Goal: Task Accomplishment & Management: Manage account settings

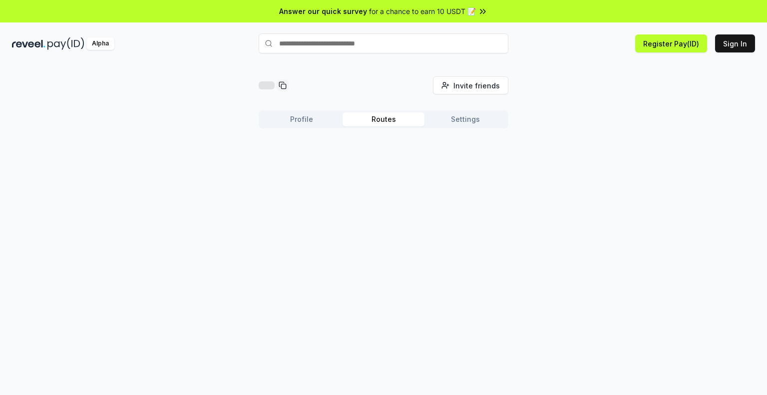
click at [400, 120] on button "Routes" at bounding box center [384, 119] width 82 height 14
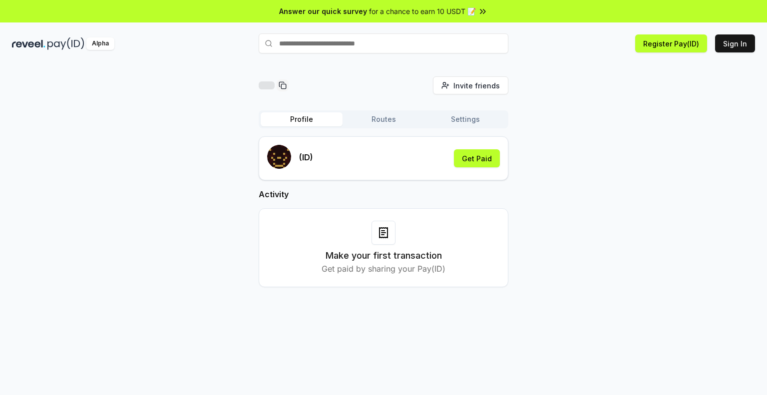
click at [306, 121] on button "Profile" at bounding box center [302, 119] width 82 height 14
click at [479, 12] on icon at bounding box center [483, 11] width 10 height 10
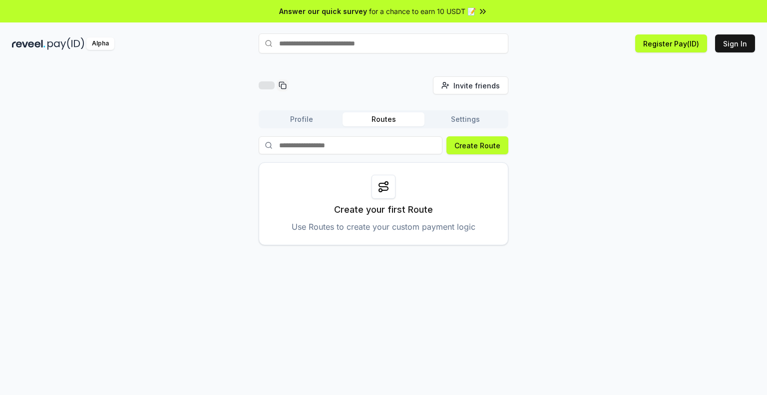
click at [384, 118] on button "Routes" at bounding box center [384, 119] width 82 height 14
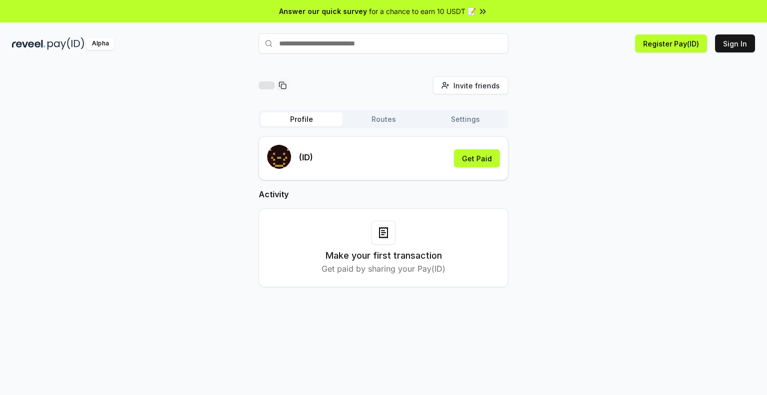
click at [300, 123] on button "Profile" at bounding box center [302, 119] width 82 height 14
click at [488, 159] on button "Get Paid" at bounding box center [477, 158] width 46 height 18
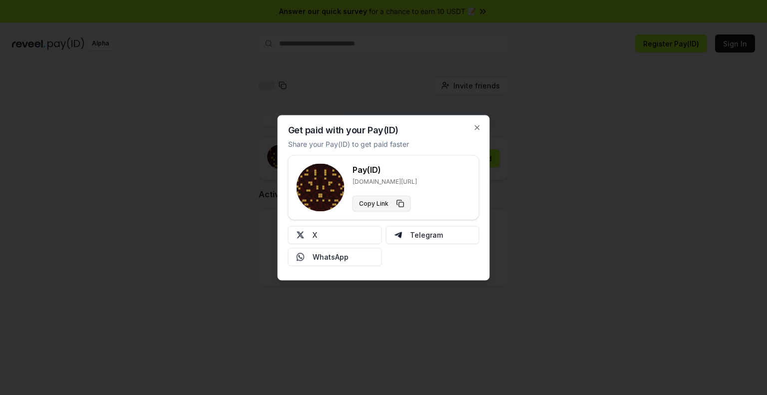
click at [399, 203] on button "Copy Link" at bounding box center [382, 203] width 58 height 16
click at [479, 127] on icon "button" at bounding box center [477, 127] width 8 height 8
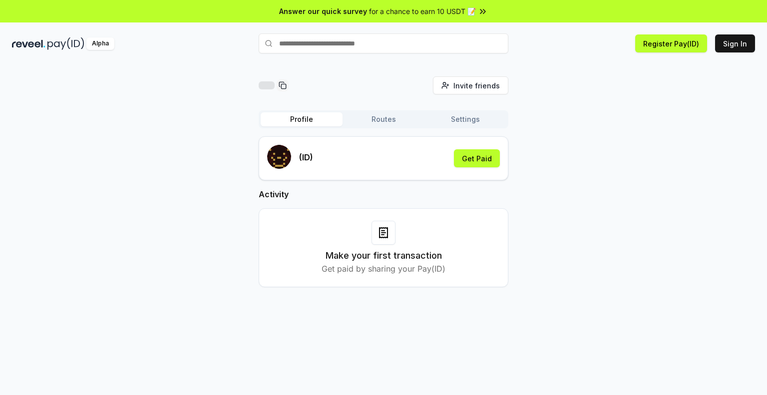
click at [482, 123] on button "Settings" at bounding box center [465, 119] width 82 height 14
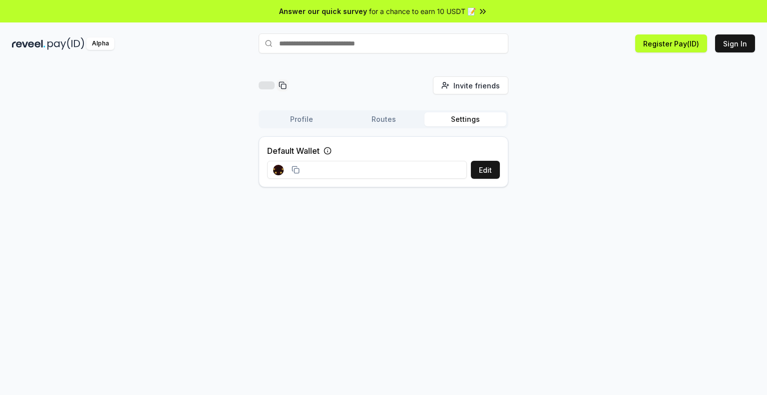
click at [298, 169] on icon at bounding box center [296, 170] width 8 height 8
click at [326, 151] on icon at bounding box center [328, 151] width 8 height 8
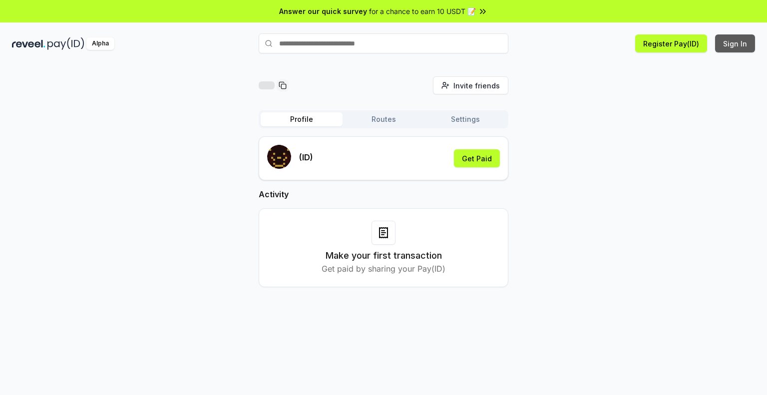
click at [737, 37] on button "Sign In" at bounding box center [735, 43] width 40 height 18
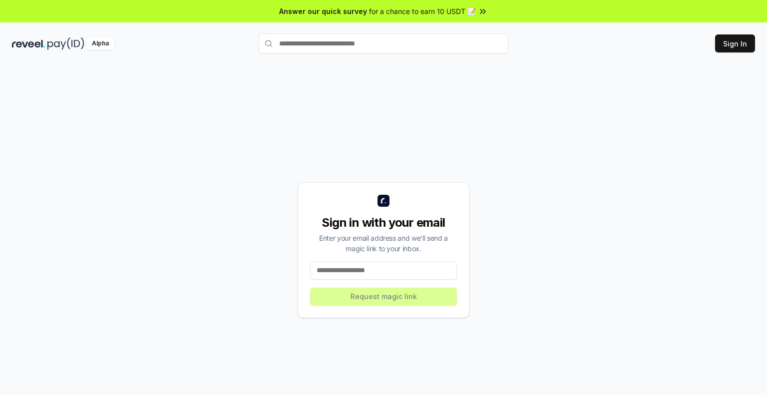
click at [389, 267] on input at bounding box center [383, 271] width 147 height 18
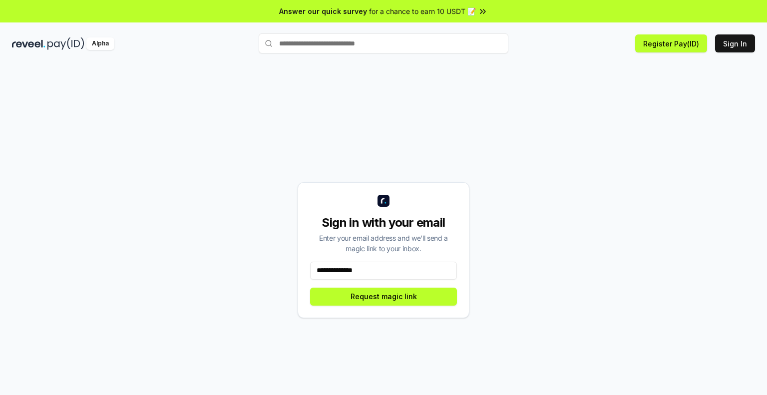
type input "**********"
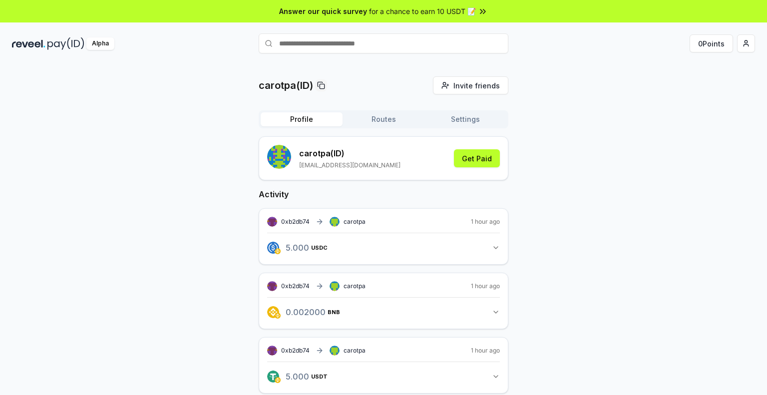
click at [390, 119] on button "Routes" at bounding box center [384, 119] width 82 height 14
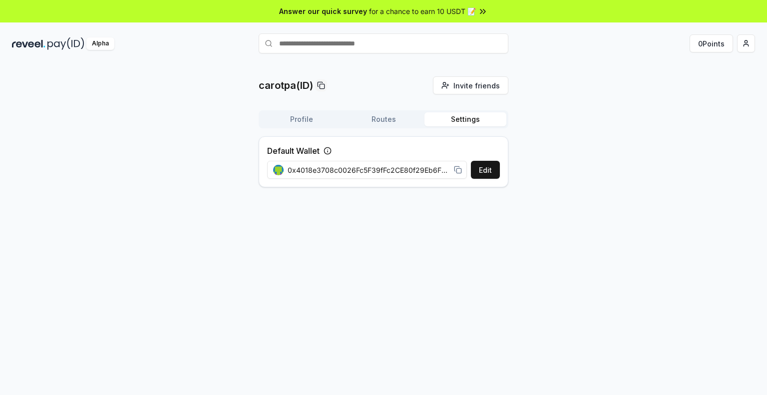
click at [471, 121] on button "Settings" at bounding box center [465, 119] width 82 height 14
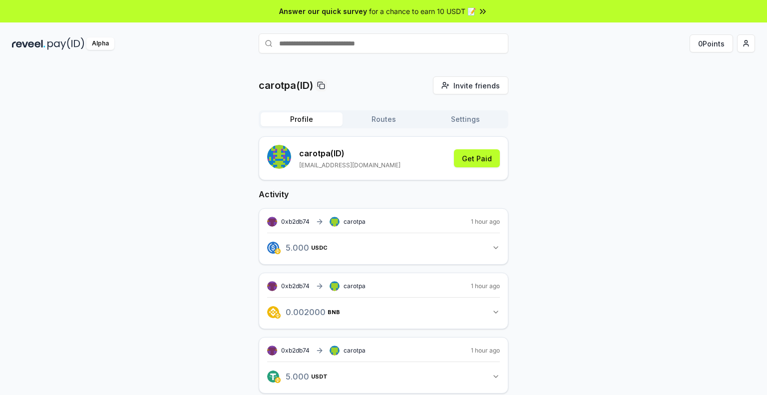
click at [304, 122] on button "Profile" at bounding box center [302, 119] width 82 height 14
click at [468, 163] on button "Get Paid" at bounding box center [477, 158] width 46 height 18
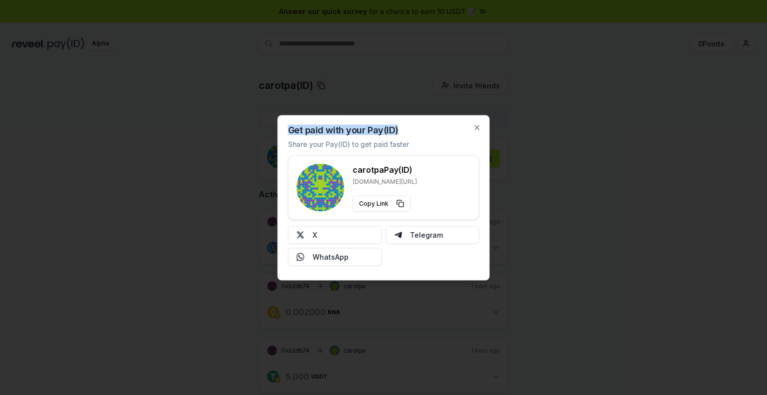
drag, startPoint x: 396, startPoint y: 130, endPoint x: 286, endPoint y: 132, distance: 109.9
click at [286, 132] on div "Get paid with your Pay(ID) Share your Pay(ID) to get paid faster carotpa Pay(ID…" at bounding box center [384, 197] width 212 height 165
click at [431, 129] on div "Get paid with your Pay(ID) Share your Pay(ID) to get paid faster carotpa Pay(ID…" at bounding box center [384, 197] width 212 height 165
click at [389, 205] on button "Copy Link" at bounding box center [382, 203] width 58 height 16
drag, startPoint x: 414, startPoint y: 183, endPoint x: 357, endPoint y: 181, distance: 57.0
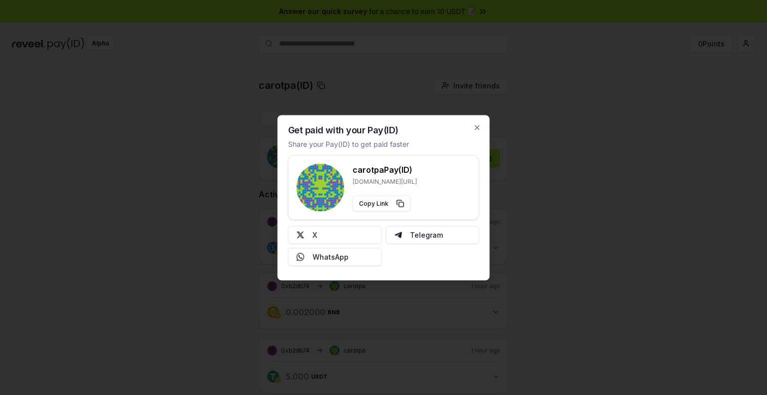
click at [357, 181] on div "carotpa Pay(ID) reveel.id/pay/carotpa Copy Link" at bounding box center [384, 187] width 174 height 48
click at [437, 180] on div "carotpa Pay(ID) reveel.id/pay/carotpa Copy Link" at bounding box center [384, 187] width 174 height 48
click at [479, 123] on icon "button" at bounding box center [477, 127] width 8 height 8
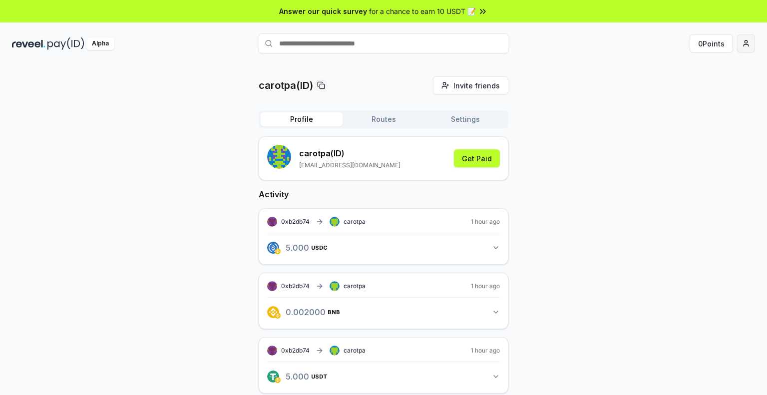
click at [749, 46] on html "Answer our quick survey for a chance to earn 10 USDT 📝 Alpha 0 Points carotpa(I…" at bounding box center [383, 197] width 767 height 395
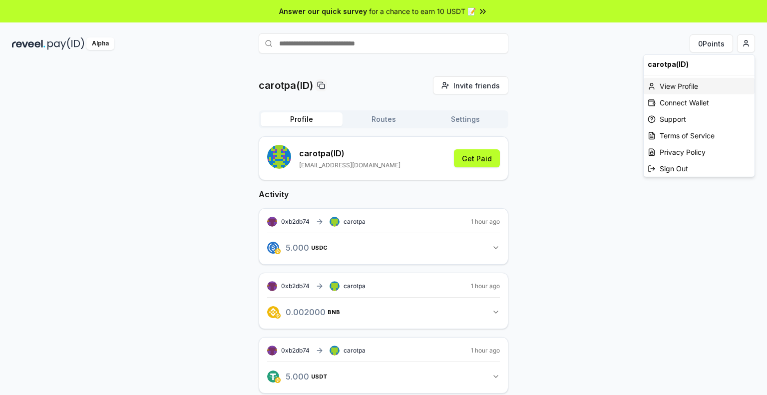
click at [692, 85] on div "View Profile" at bounding box center [699, 86] width 111 height 16
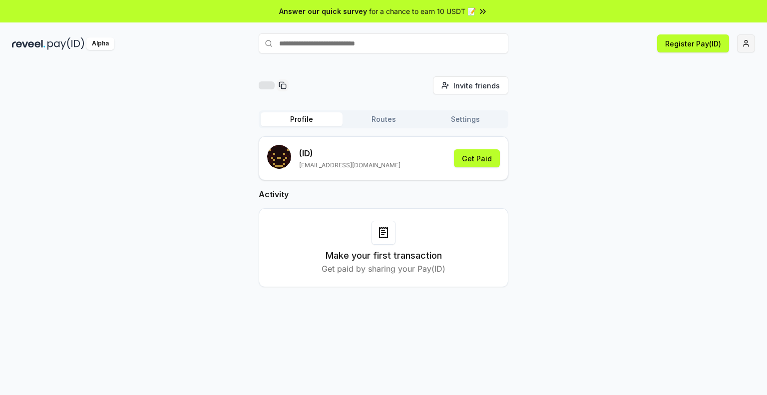
click at [748, 45] on html "Answer our quick survey for a chance to earn 10 USDT 📝 Alpha Register Pay(ID) I…" at bounding box center [383, 197] width 767 height 395
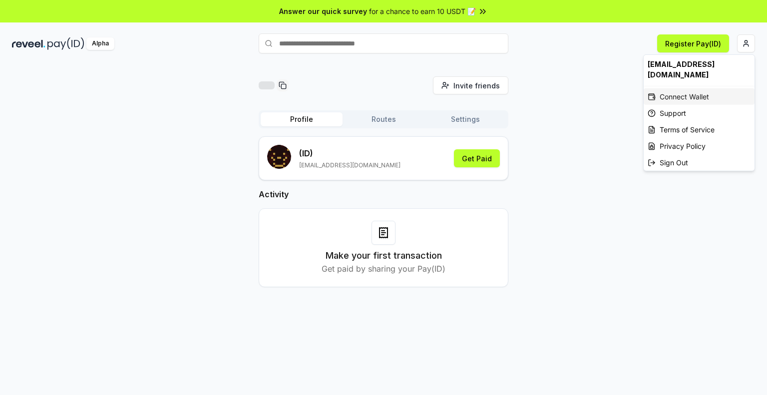
click at [705, 88] on div "Connect Wallet" at bounding box center [699, 96] width 111 height 16
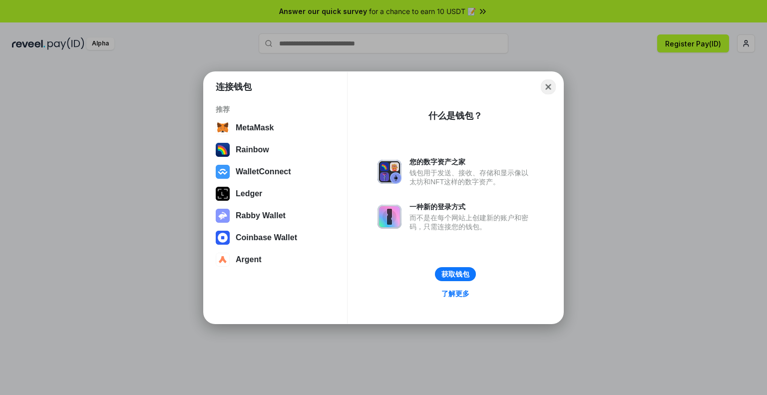
click at [548, 88] on button "Close" at bounding box center [548, 86] width 15 height 15
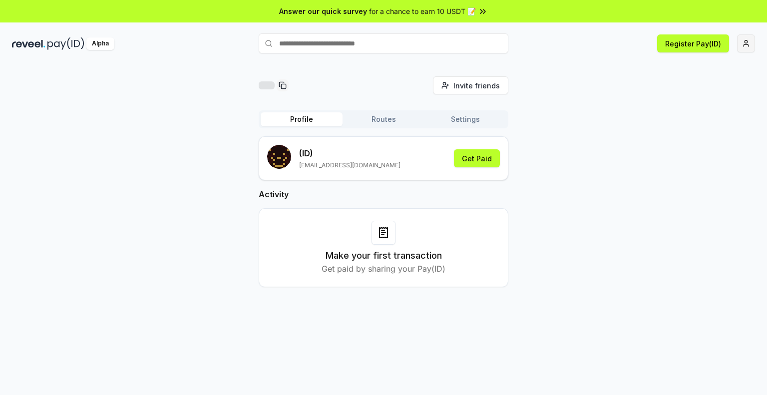
click at [740, 45] on html "Answer our quick survey for a chance to earn 10 USDT 📝 Alpha Register Pay(ID) I…" at bounding box center [383, 197] width 767 height 395
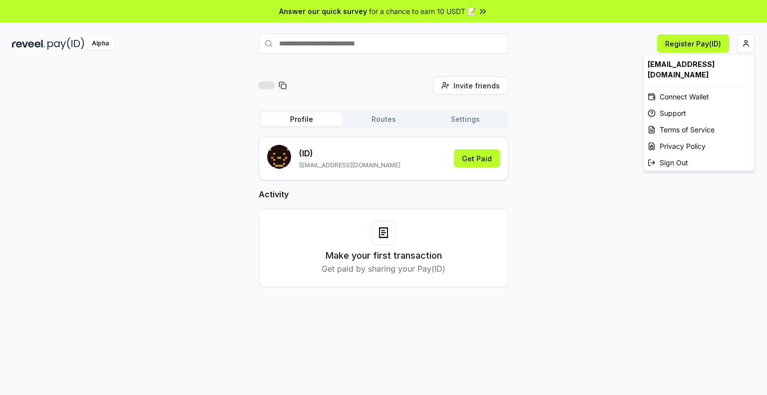
click at [687, 41] on html "Answer our quick survey for a chance to earn 10 USDT 📝 Alpha Register Pay(ID) I…" at bounding box center [383, 197] width 767 height 395
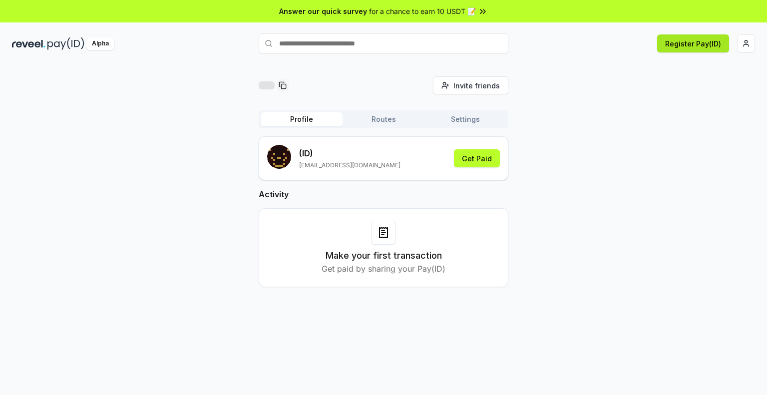
click at [683, 45] on button "Register Pay(ID)" at bounding box center [693, 43] width 72 height 18
click at [693, 45] on button "Register Pay(ID)" at bounding box center [693, 43] width 72 height 18
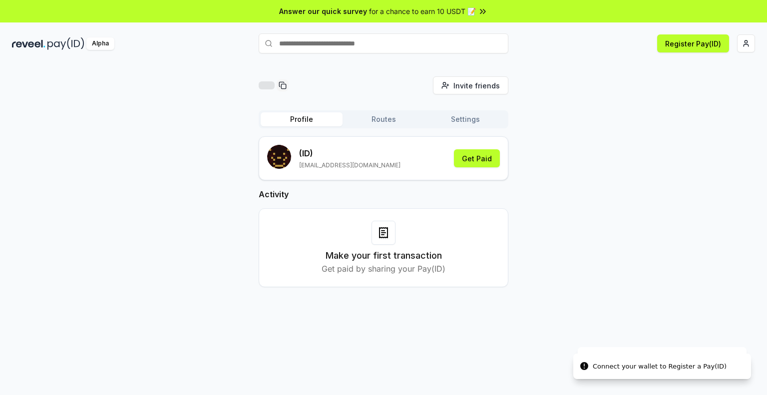
click at [752, 41] on html "Answer our quick survey for a chance to earn 10 USDT 📝 Alpha Register Pay(ID) C…" at bounding box center [383, 197] width 767 height 395
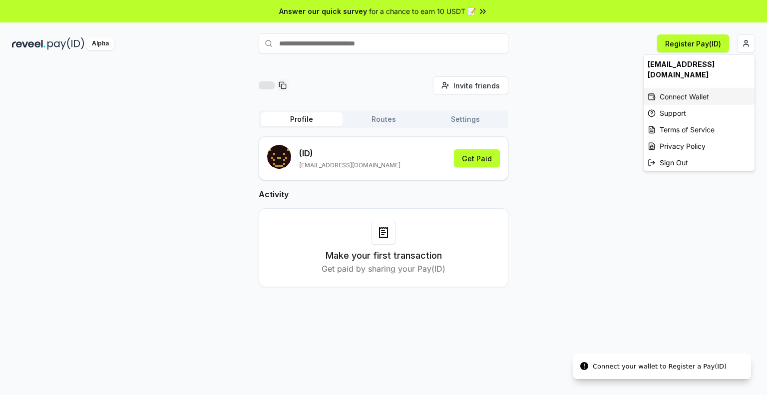
click at [692, 88] on div "Connect Wallet" at bounding box center [699, 96] width 111 height 16
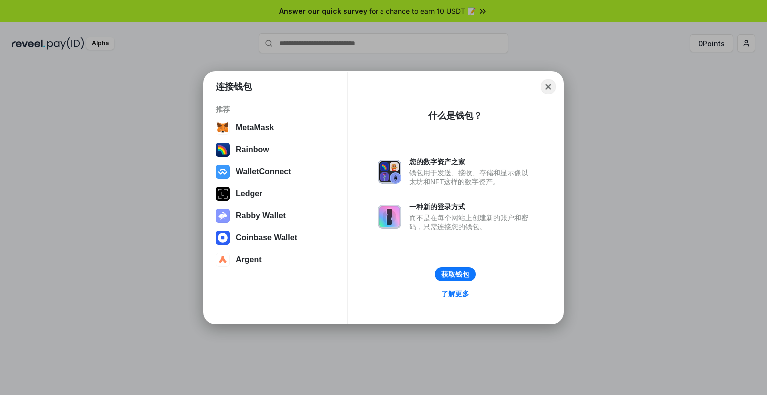
click at [551, 91] on button "Close" at bounding box center [548, 86] width 15 height 15
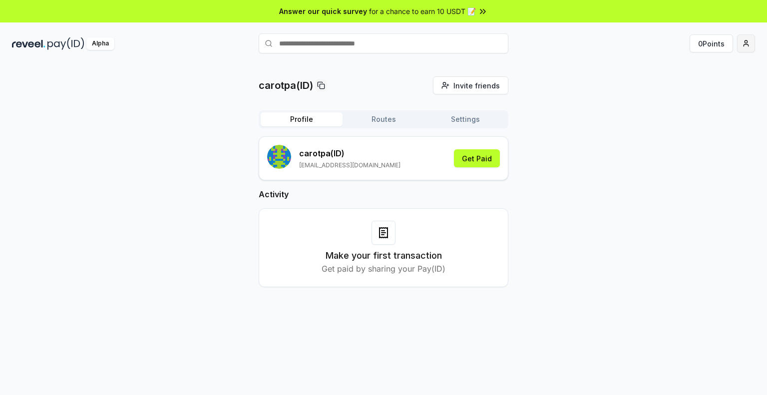
click at [747, 40] on html "Answer our quick survey for a chance to earn 10 USDT 📝 Alpha 0 Points carotpa(I…" at bounding box center [383, 197] width 767 height 395
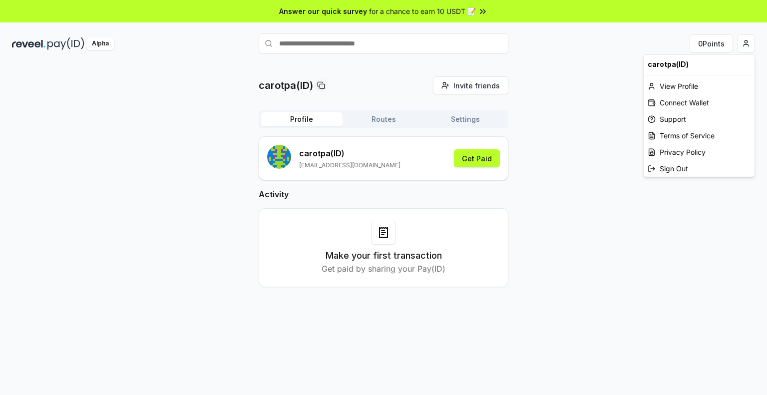
click at [707, 48] on html "Answer our quick survey for a chance to earn 10 USDT 📝 Alpha 0 Points carotpa(I…" at bounding box center [383, 197] width 767 height 395
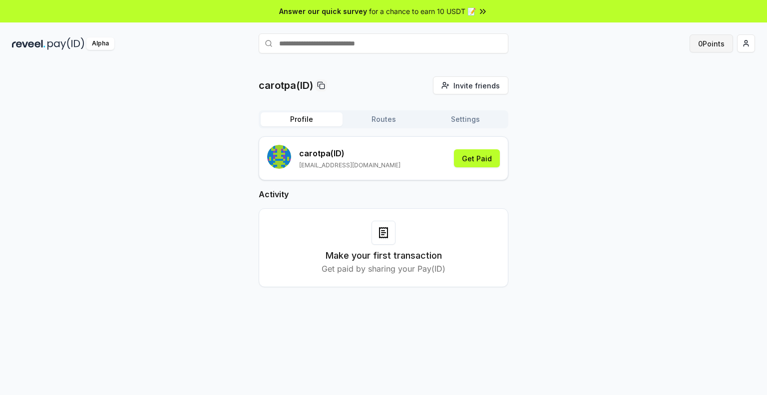
click at [707, 46] on button "0 Points" at bounding box center [711, 43] width 43 height 18
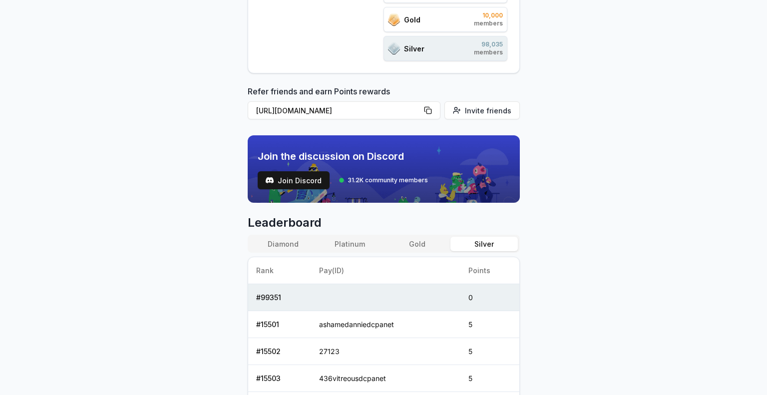
scroll to position [320, 0]
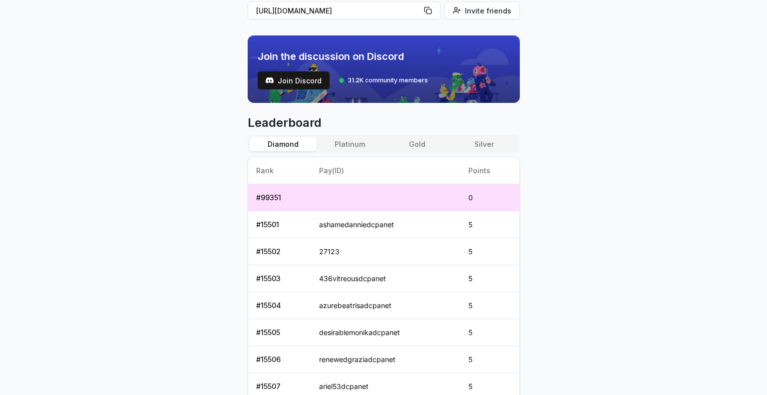
click at [268, 143] on button "Diamond" at bounding box center [283, 144] width 67 height 14
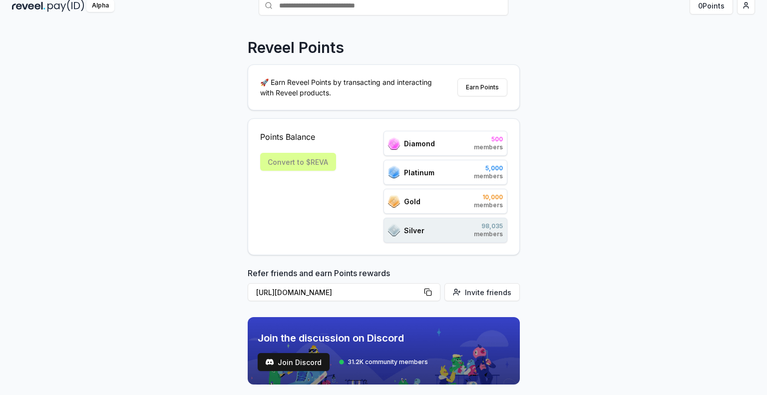
scroll to position [0, 0]
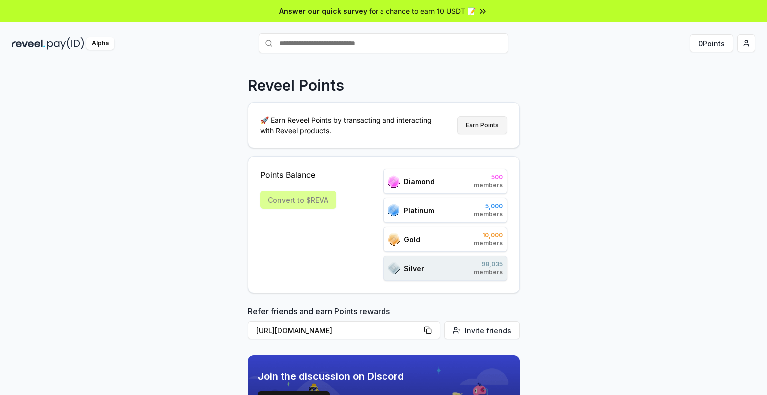
click at [481, 125] on button "Earn Points" at bounding box center [482, 125] width 50 height 18
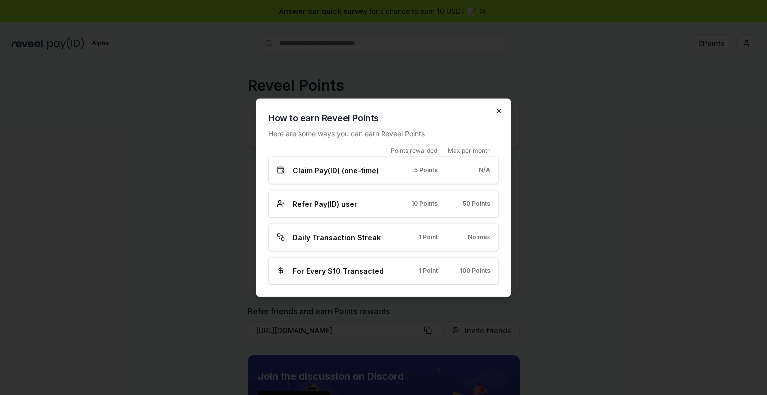
click at [495, 111] on icon "button" at bounding box center [499, 111] width 8 height 8
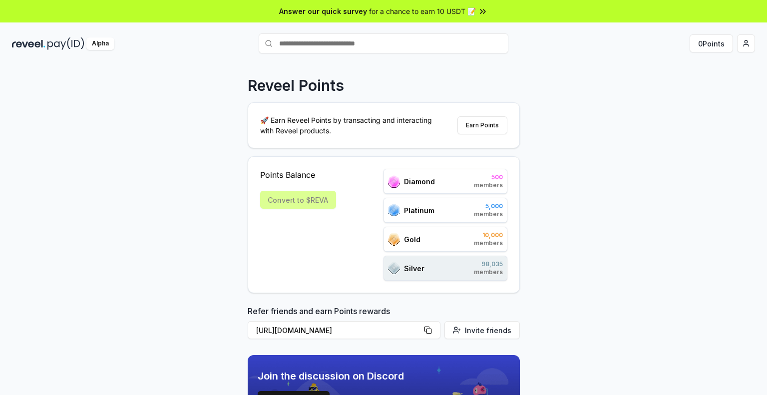
click at [102, 40] on div "Alpha" at bounding box center [100, 43] width 28 height 12
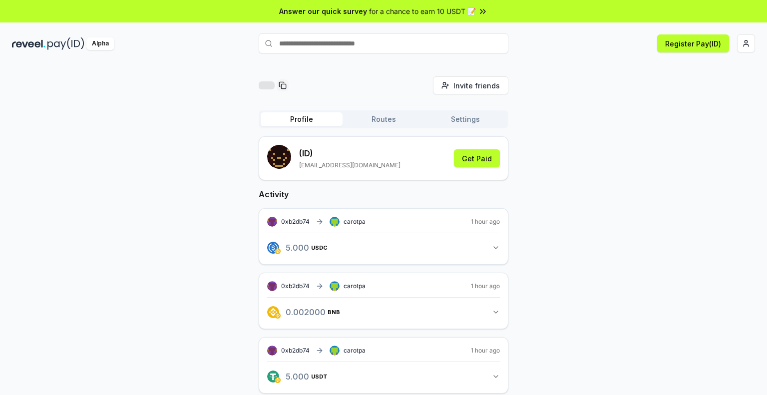
scroll to position [28, 0]
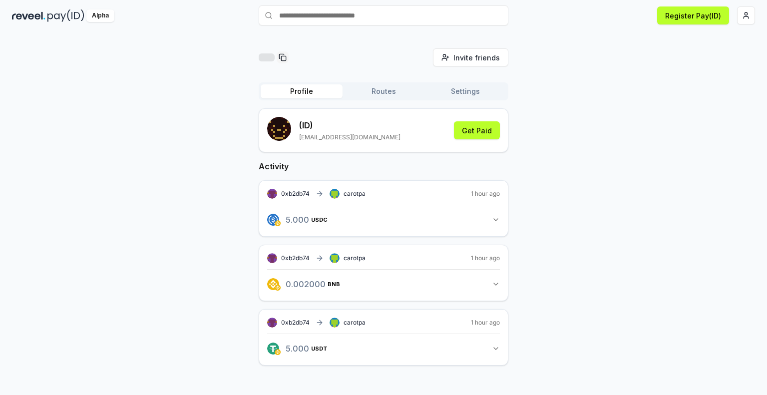
click at [334, 192] on rect at bounding box center [335, 194] width 10 height 10
click at [557, 140] on div "Invite friends Invite Profile Routes Settings (ID) [EMAIL_ADDRESS][DOMAIN_NAME]…" at bounding box center [383, 214] width 743 height 333
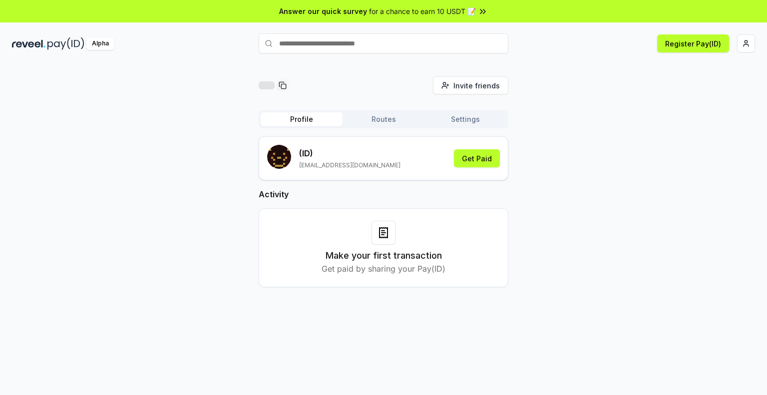
click at [563, 124] on div "Invite friends Invite Profile Routes Settings (ID) [EMAIL_ADDRESS][DOMAIN_NAME]…" at bounding box center [383, 189] width 743 height 227
